Goal: Information Seeking & Learning: Learn about a topic

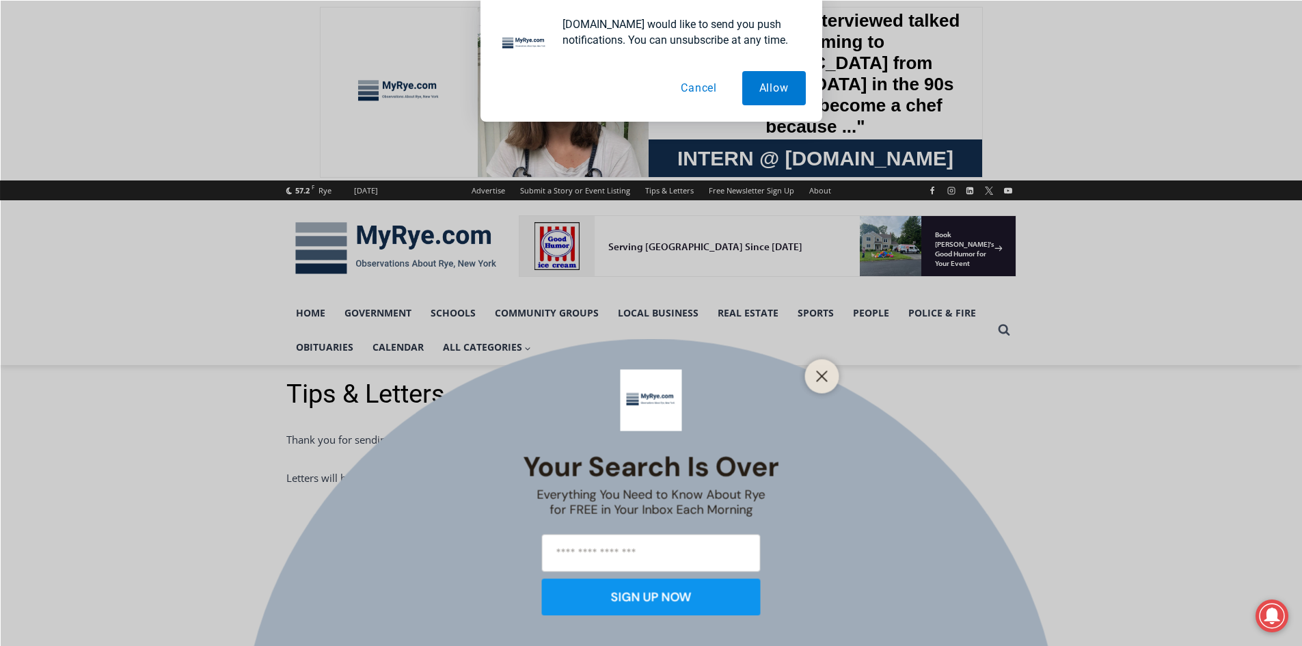
click at [331, 256] on div "Your Search is Over Everything You Need to Know About Rye for FREE in Your Inbo…" at bounding box center [651, 323] width 1302 height 646
click at [701, 91] on button "Cancel" at bounding box center [699, 88] width 70 height 34
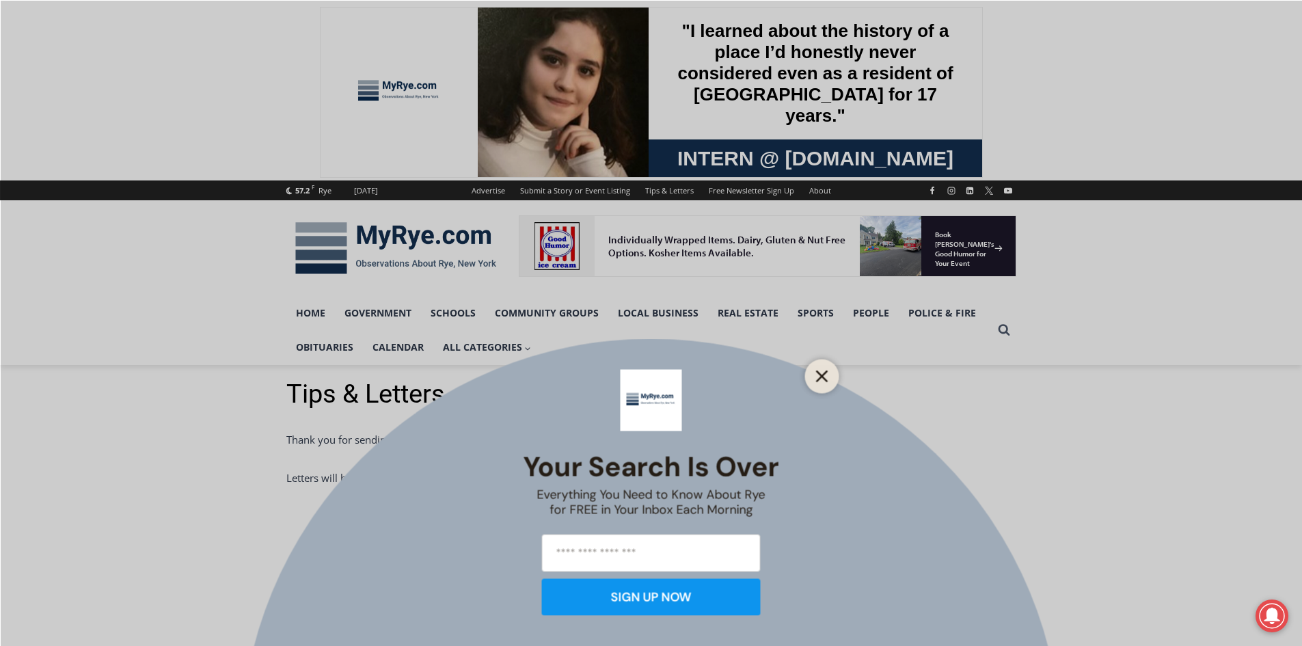
click at [829, 371] on button "Close" at bounding box center [822, 375] width 19 height 19
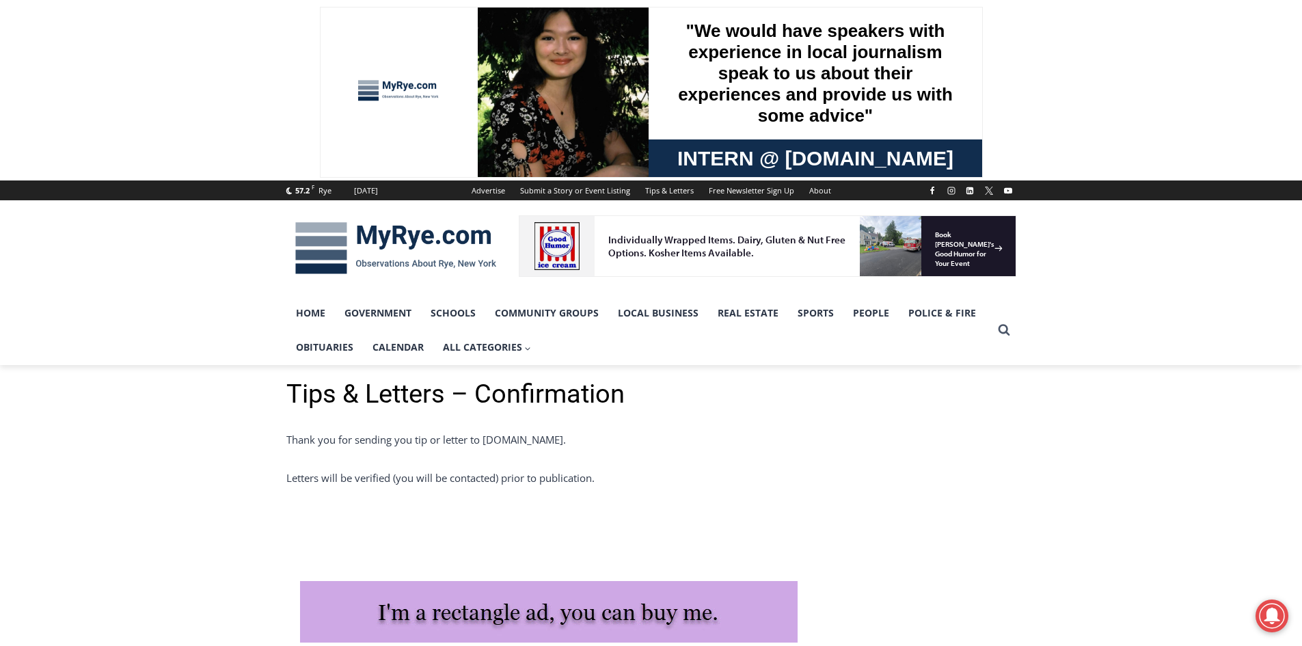
click at [326, 245] on img at bounding box center [395, 248] width 219 height 71
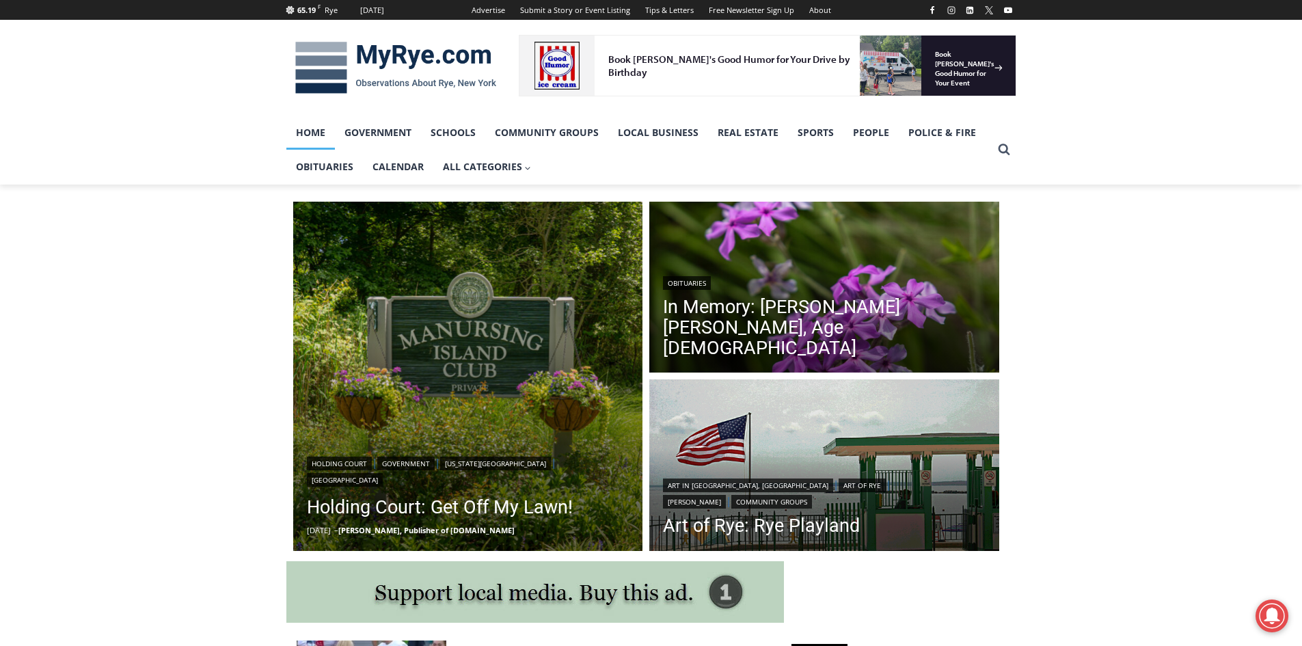
scroll to position [205, 0]
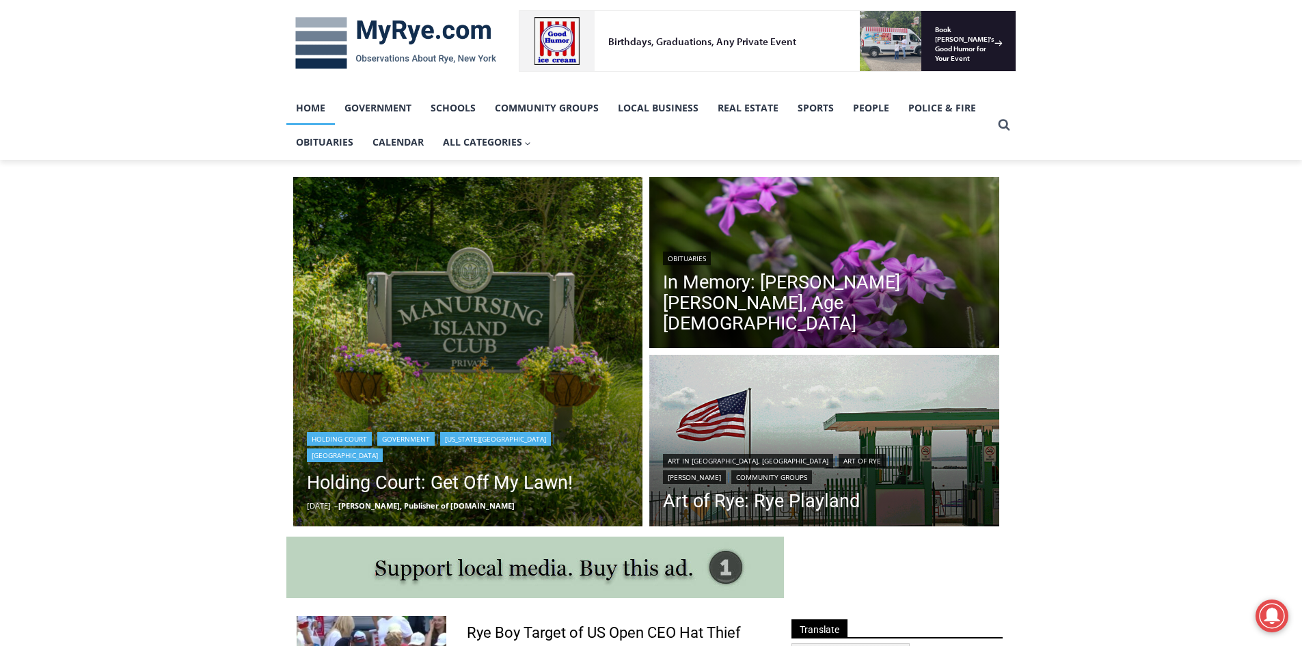
click at [516, 423] on img "Read More Holding Court: Get Off My Lawn!" at bounding box center [468, 352] width 350 height 350
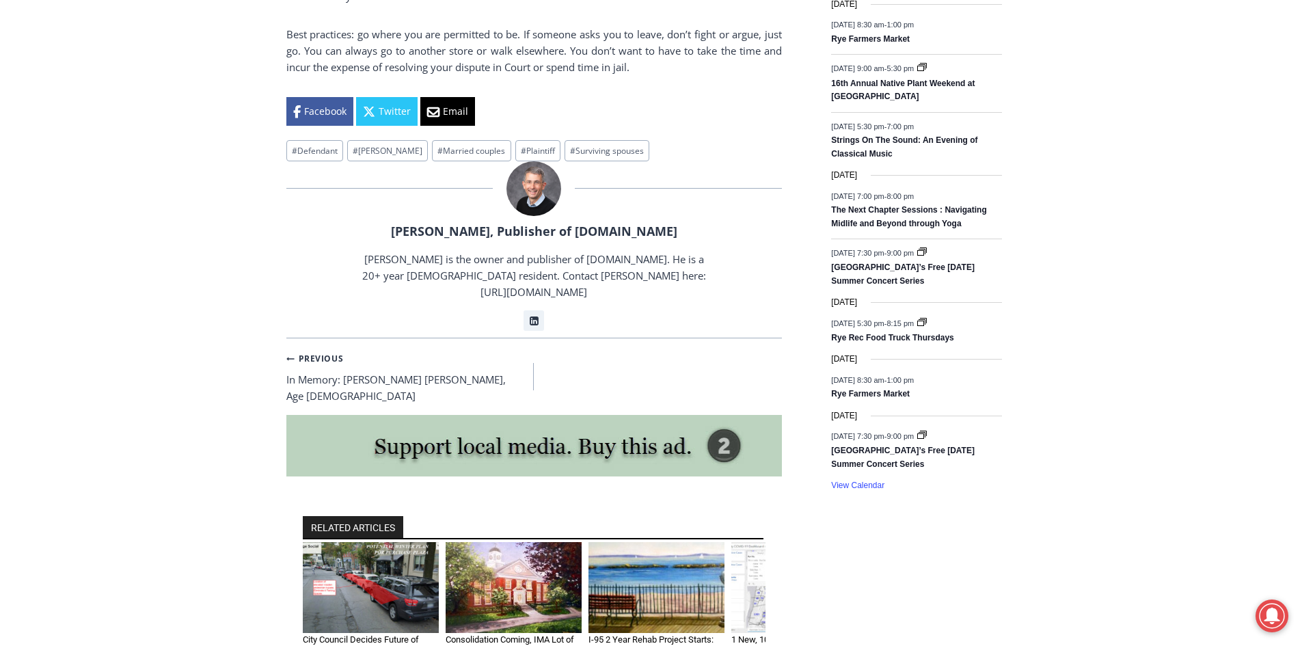
scroll to position [1914, 0]
click at [837, 271] on link "[GEOGRAPHIC_DATA]’s Free [DATE] Summer Concert Series" at bounding box center [903, 274] width 144 height 24
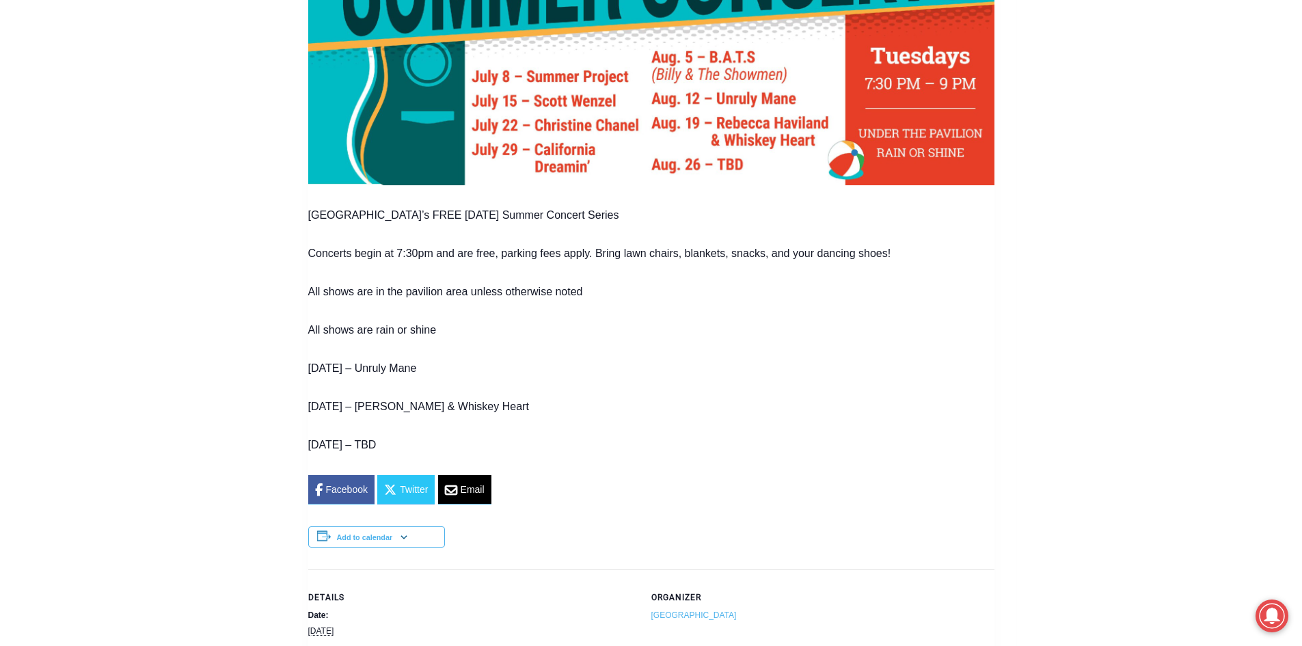
scroll to position [820, 0]
